Goal: Task Accomplishment & Management: Complete application form

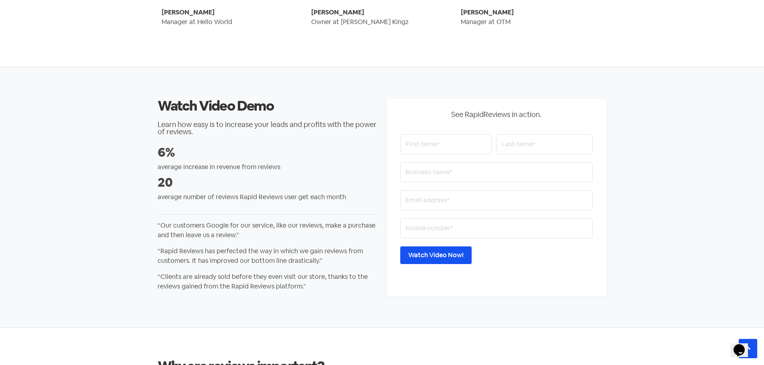
scroll to position [1262, 0]
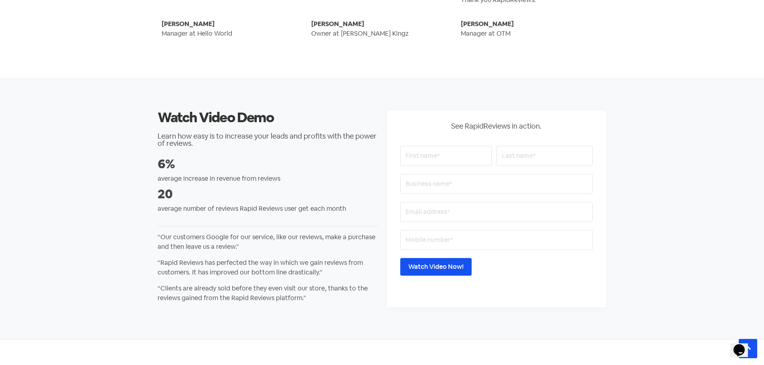
drag, startPoint x: 440, startPoint y: 158, endPoint x: 718, endPoint y: 359, distance: 342.7
click at [440, 158] on input "text" at bounding box center [445, 156] width 91 height 20
type input "Gin"
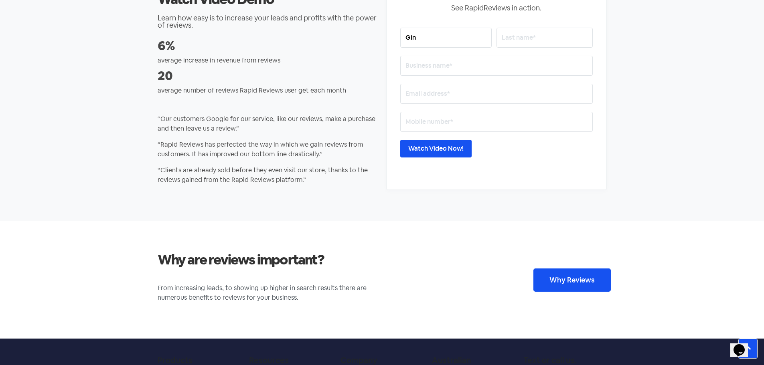
scroll to position [1358, 0]
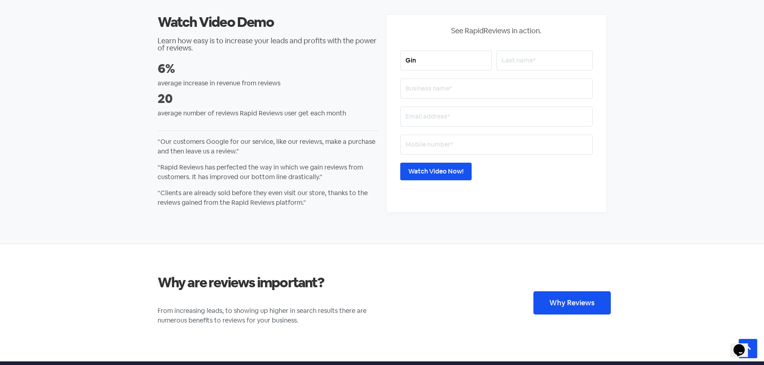
click at [527, 63] on input "text" at bounding box center [545, 61] width 96 height 20
type input "Fetu"
type input "Dimple Digital"
click at [448, 116] on input "email" at bounding box center [496, 117] width 193 height 20
type input "[EMAIL_ADDRESS][DOMAIN_NAME]"
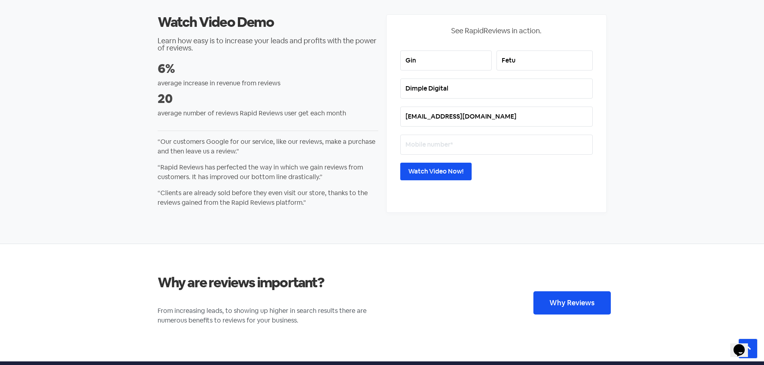
click at [460, 146] on input "text" at bounding box center [496, 145] width 193 height 20
type input "0223281492"
click at [638, 198] on section "Watch Video Demo Learn how easy is to increase your leads and profits with the …" at bounding box center [382, 114] width 764 height 261
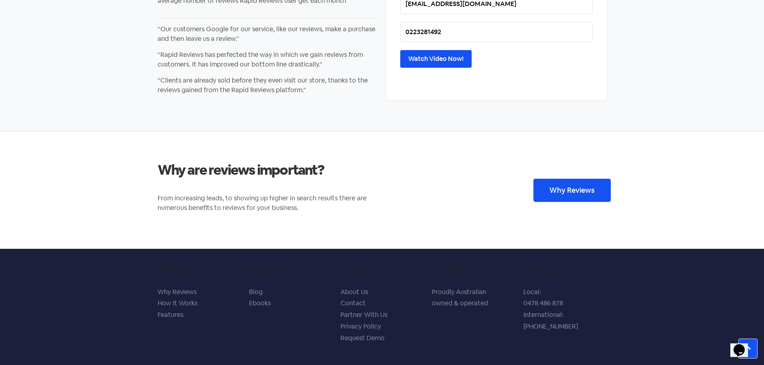
scroll to position [1503, 0]
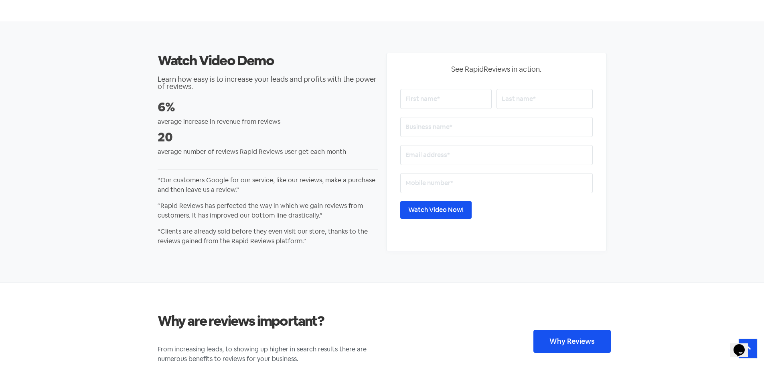
scroll to position [1503, 0]
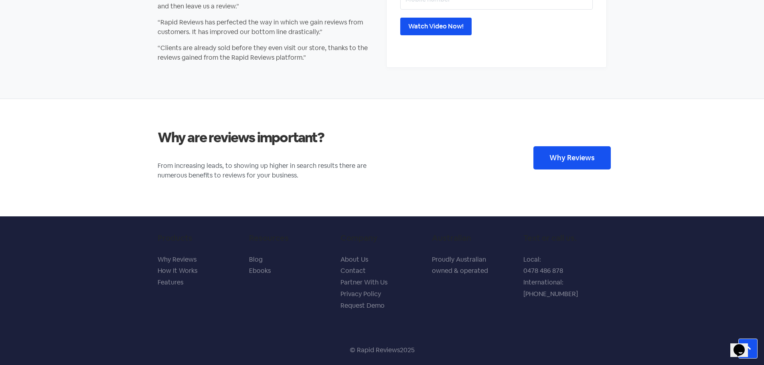
click at [550, 315] on div at bounding box center [565, 313] width 95 height 12
click at [354, 270] on link "Contact" at bounding box center [353, 271] width 25 height 8
